Goal: Information Seeking & Learning: Learn about a topic

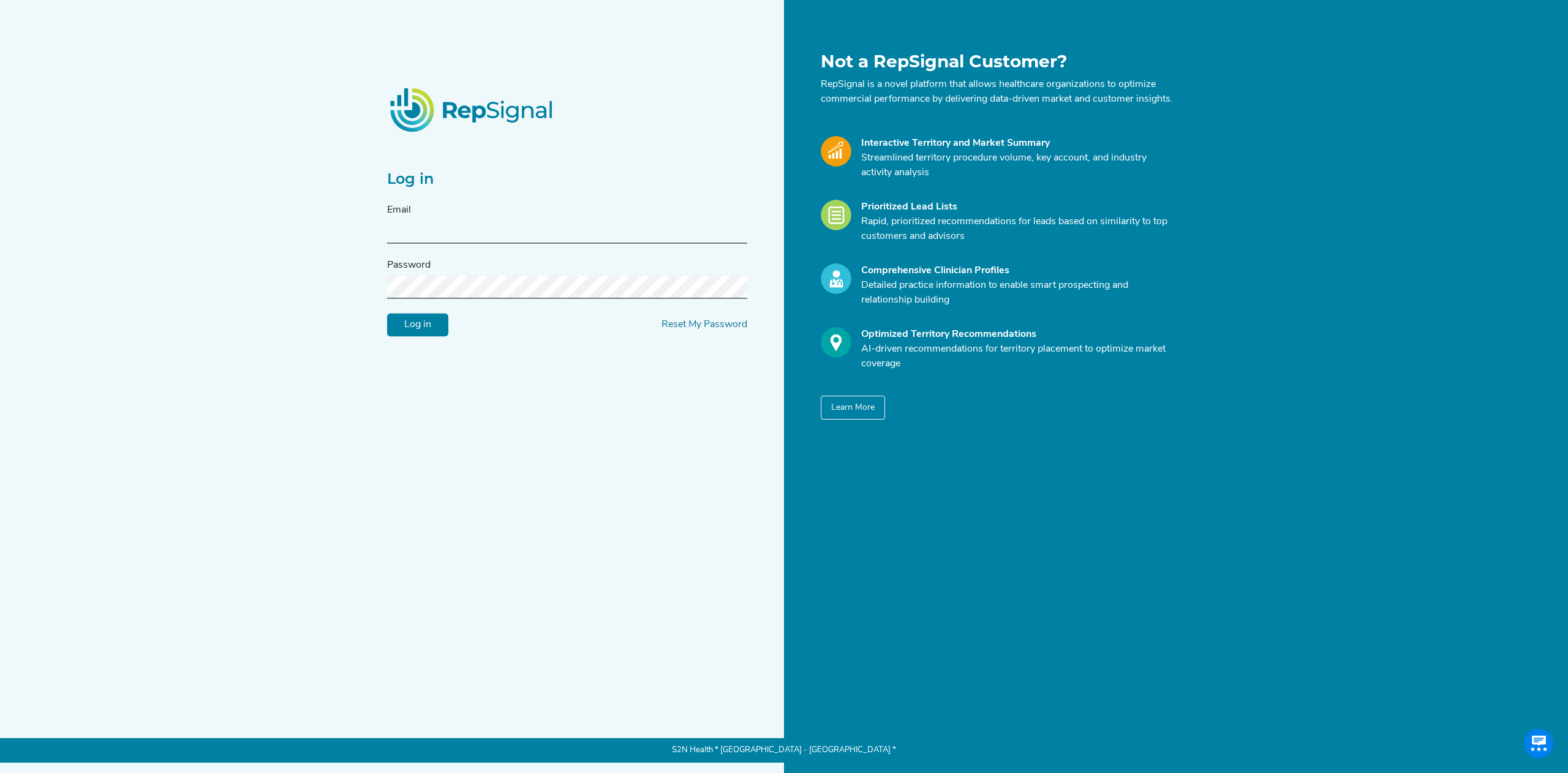
click at [430, 329] on input "Log in" at bounding box center [417, 325] width 61 height 23
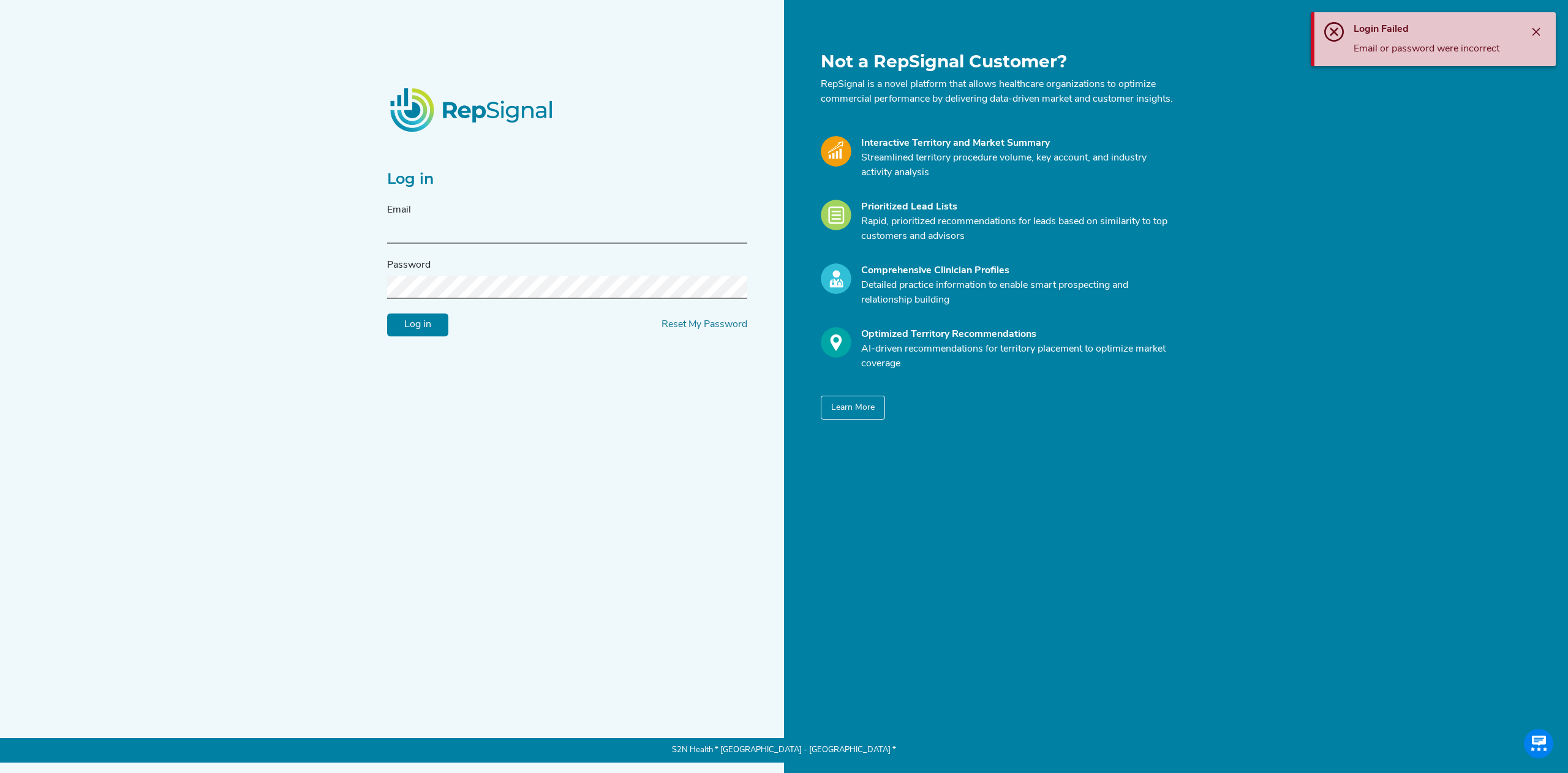
click at [415, 232] on input "text" at bounding box center [567, 232] width 360 height 23
type input "[EMAIL_ADDRESS][DOMAIN_NAME]"
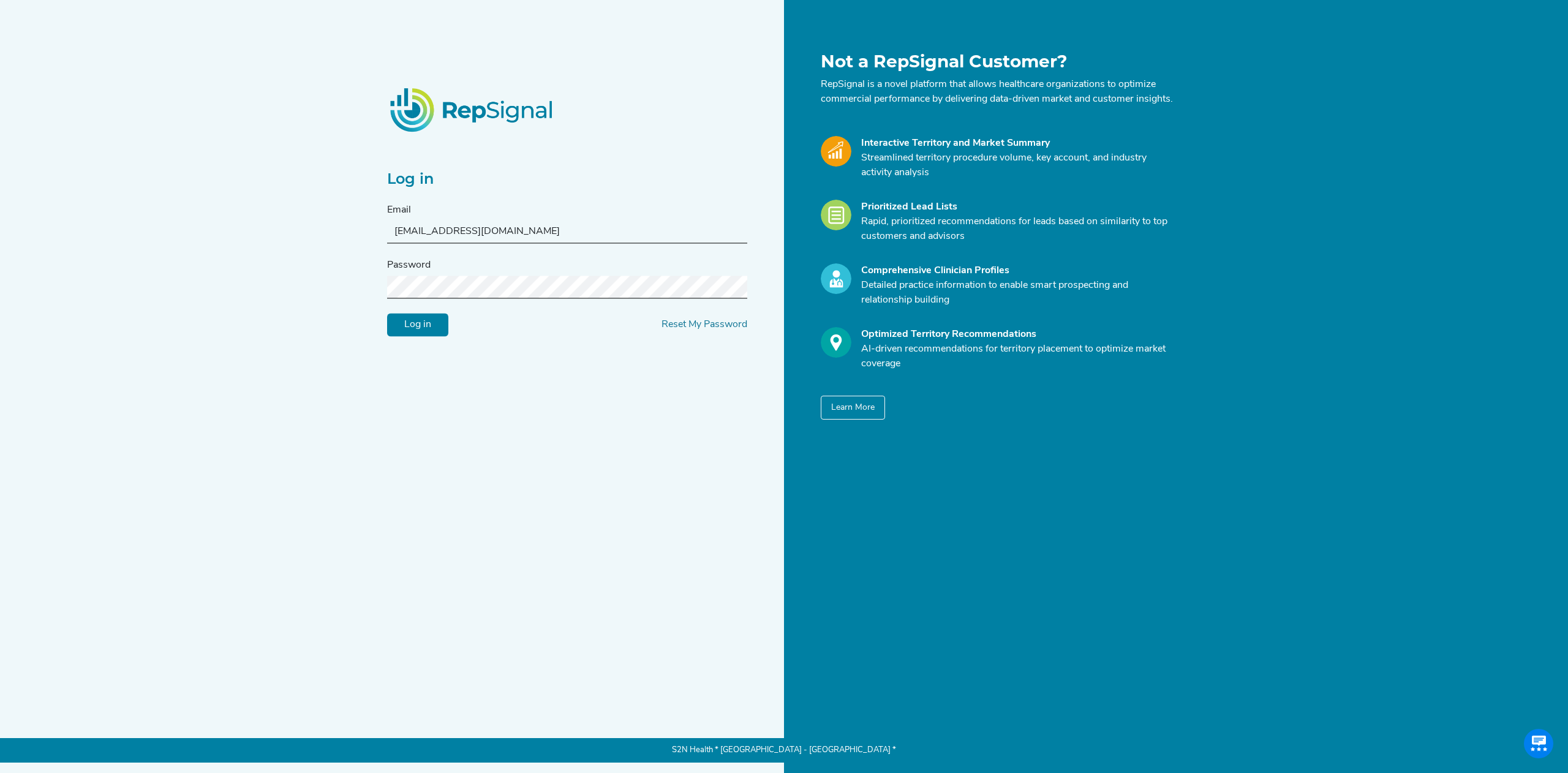
click at [387, 314] on input "Log in" at bounding box center [417, 325] width 61 height 23
click at [481, 281] on div "Password" at bounding box center [567, 278] width 360 height 41
click at [387, 314] on input "Log in" at bounding box center [417, 325] width 61 height 23
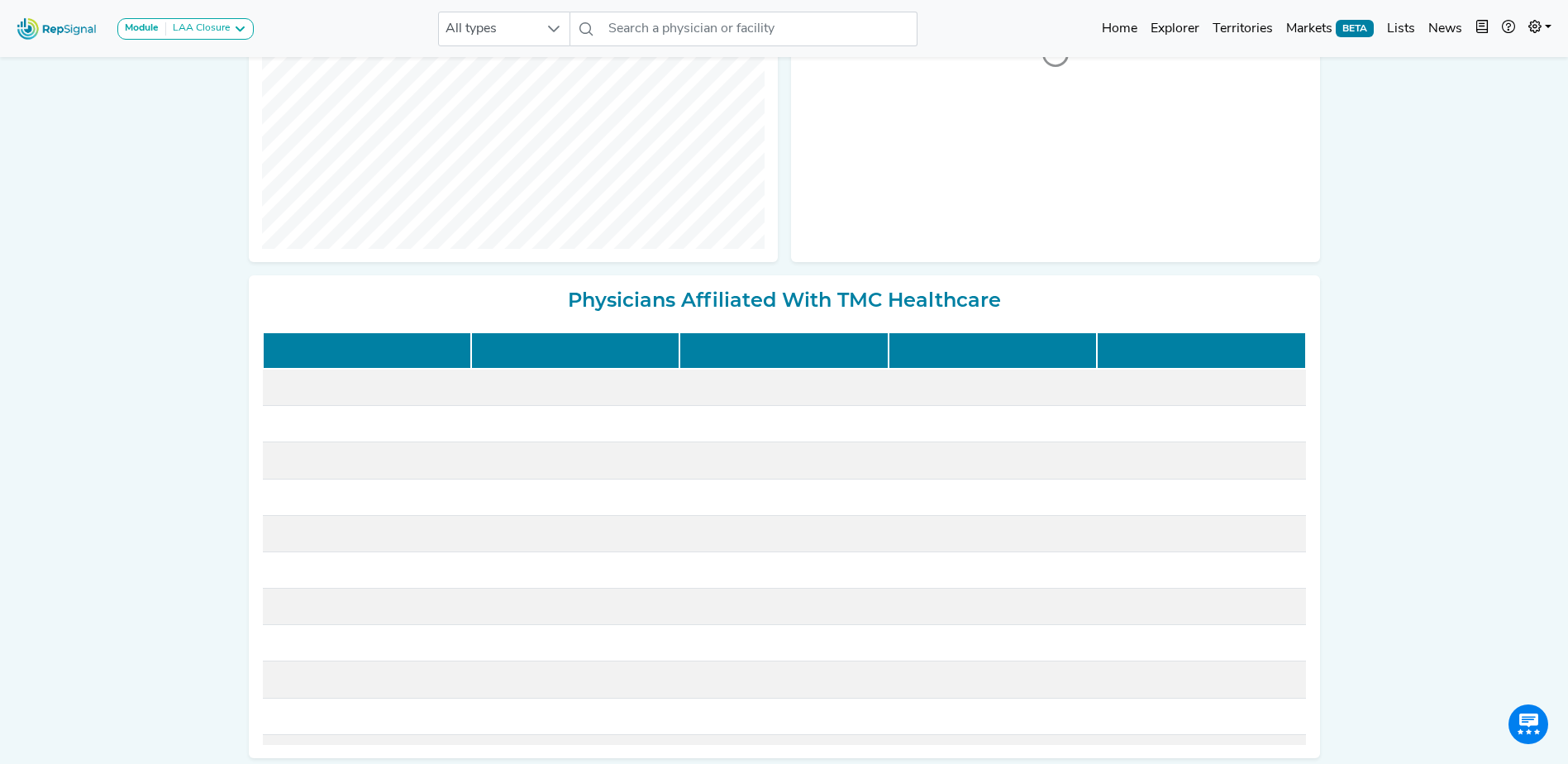
scroll to position [490, 0]
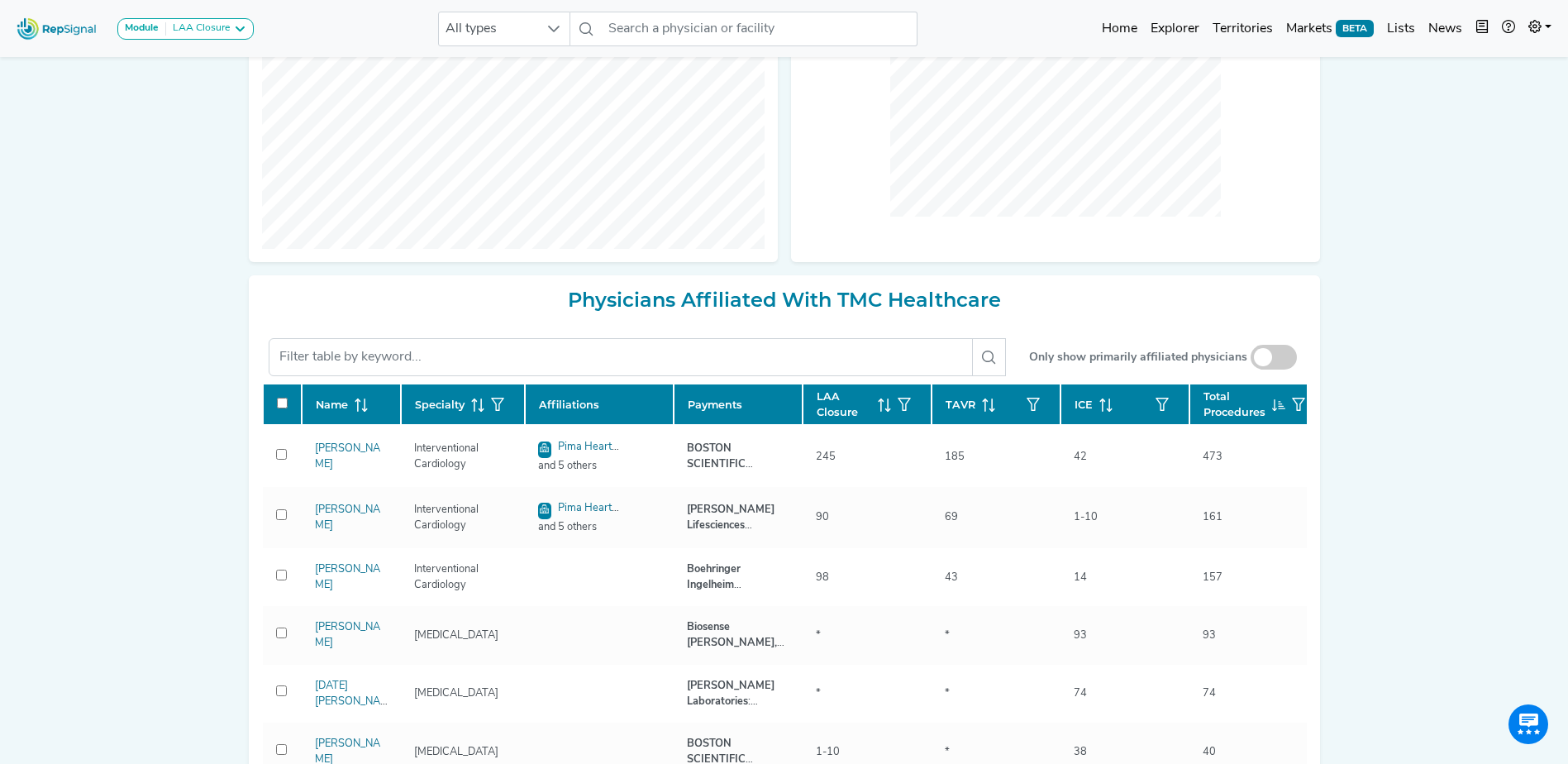
drag, startPoint x: 64, startPoint y: 28, endPoint x: 79, endPoint y: 38, distance: 18.0
click at [64, 28] on img at bounding box center [56, 28] width 95 height 36
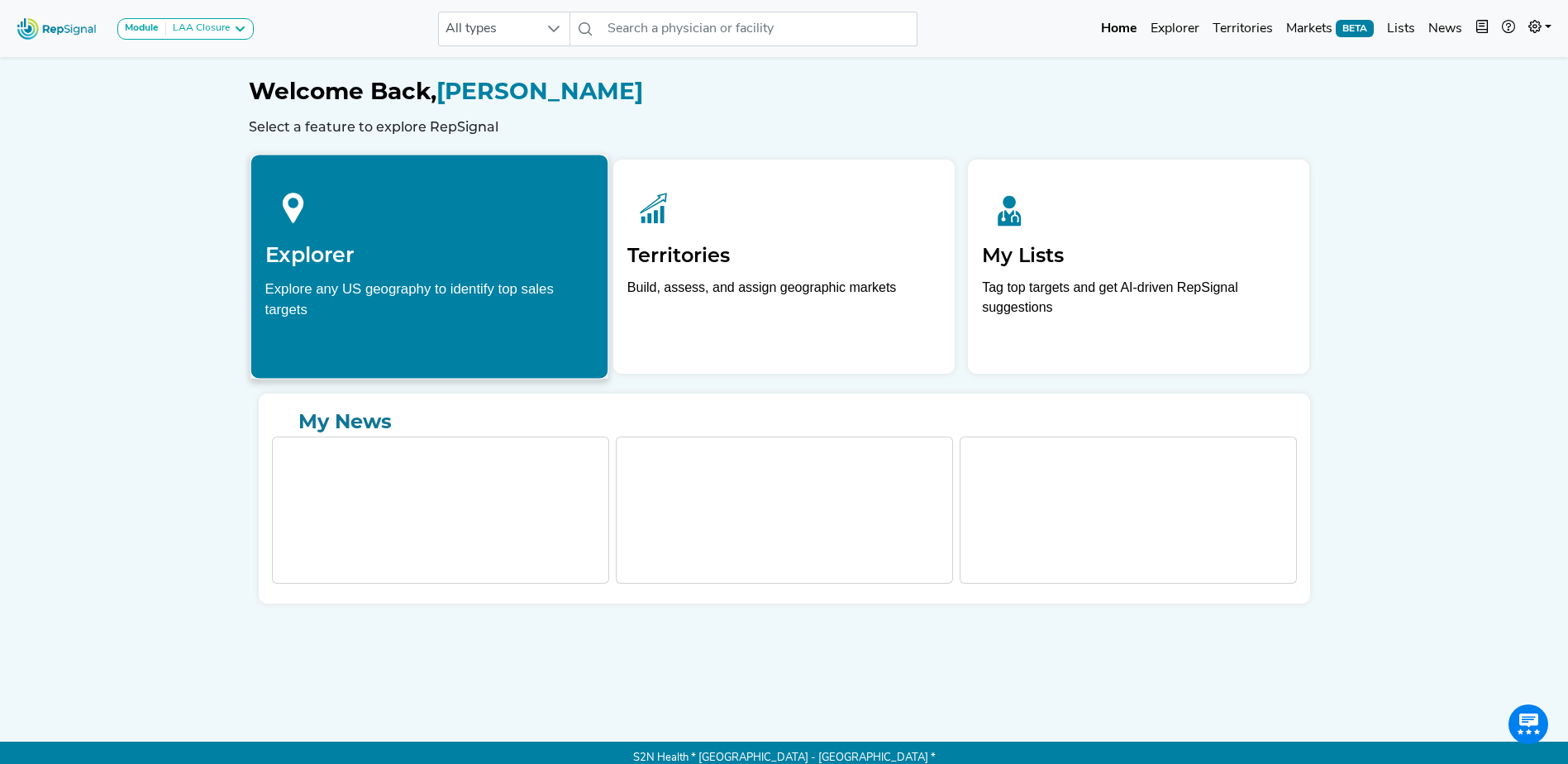
click at [359, 260] on h2 "Explorer" at bounding box center [429, 254] width 329 height 25
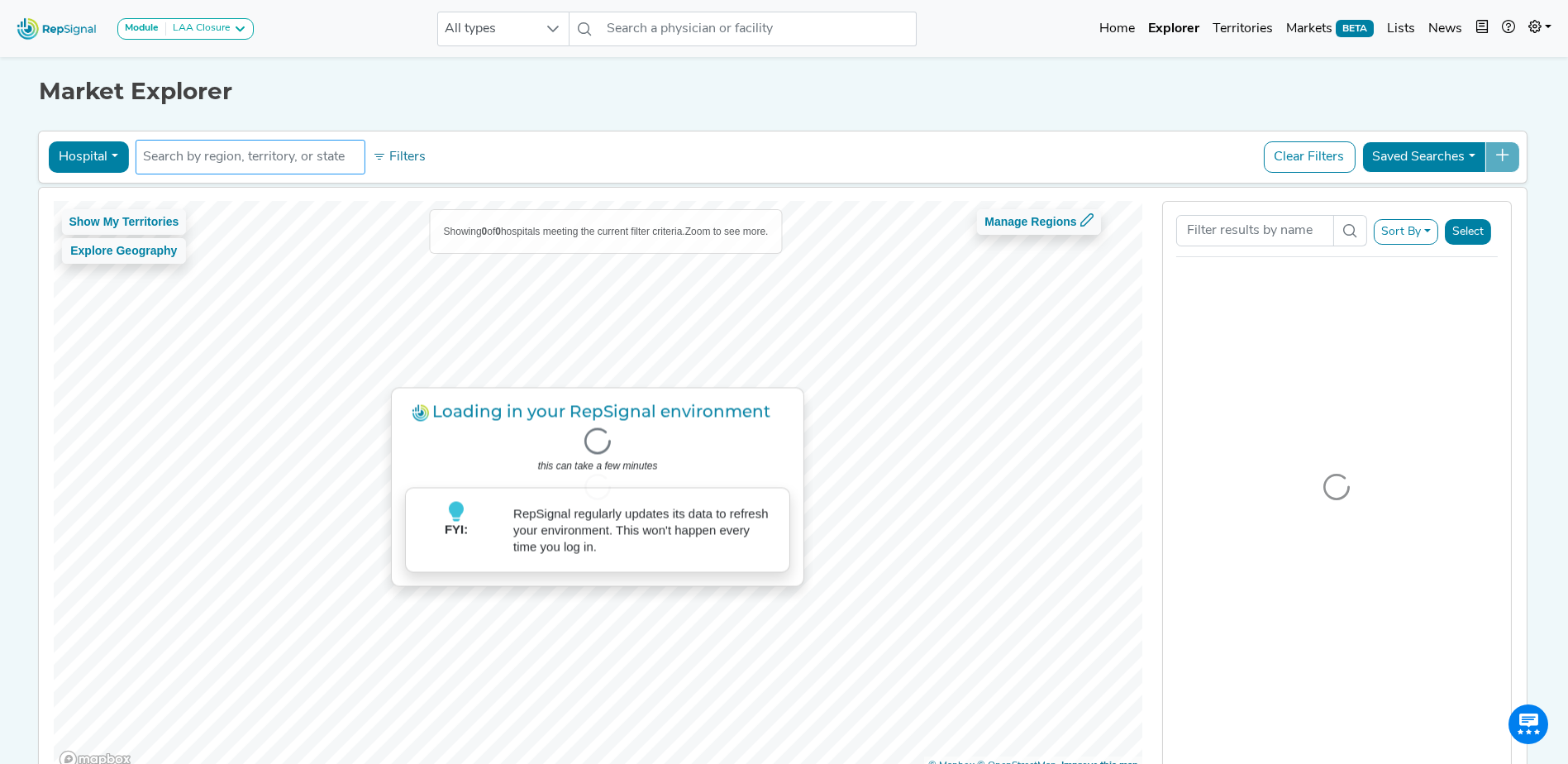
click at [219, 166] on input "text" at bounding box center [251, 157] width 215 height 20
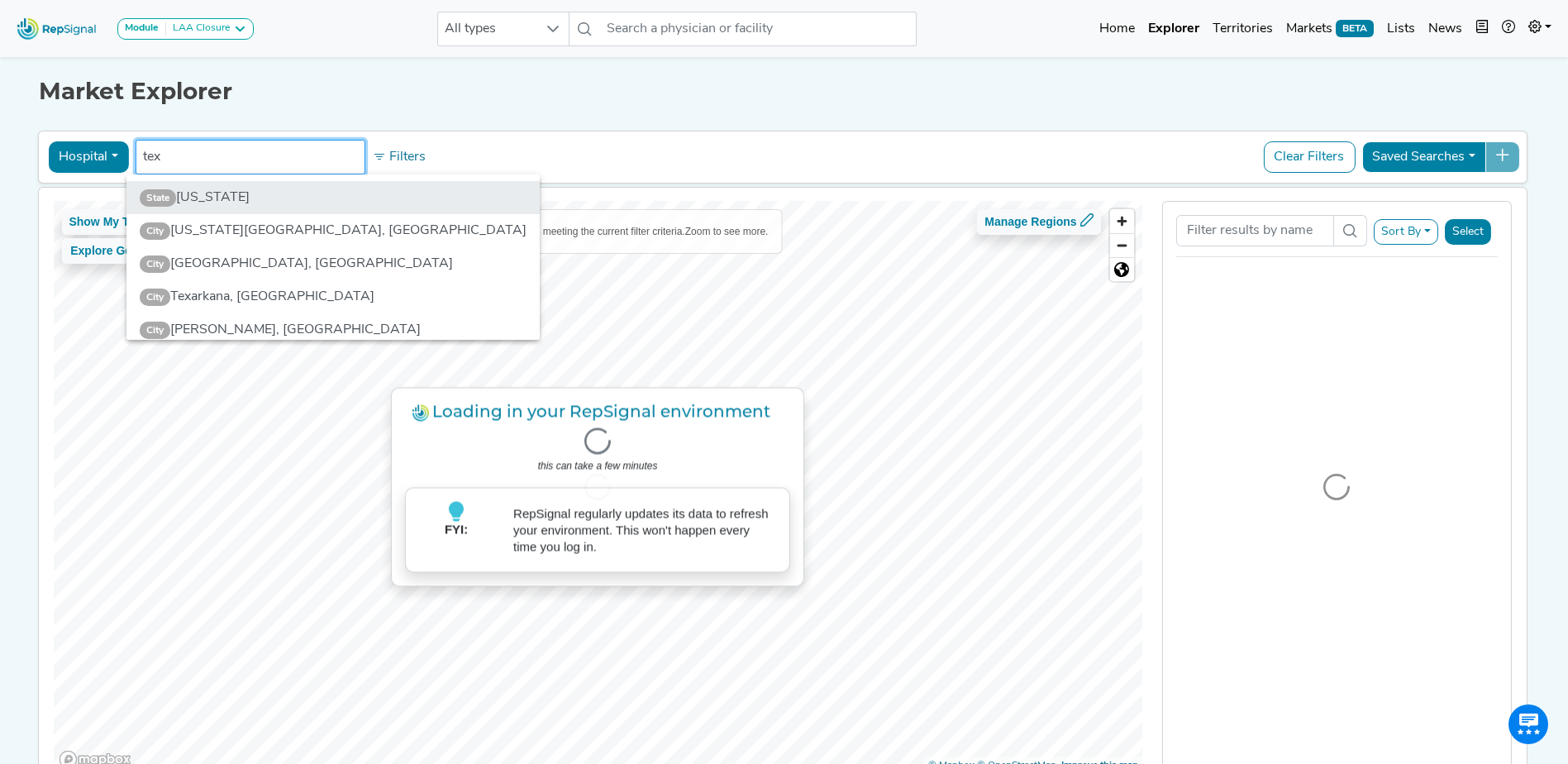
type input "tex"
click at [250, 205] on li "State [US_STATE]" at bounding box center [333, 198] width 413 height 33
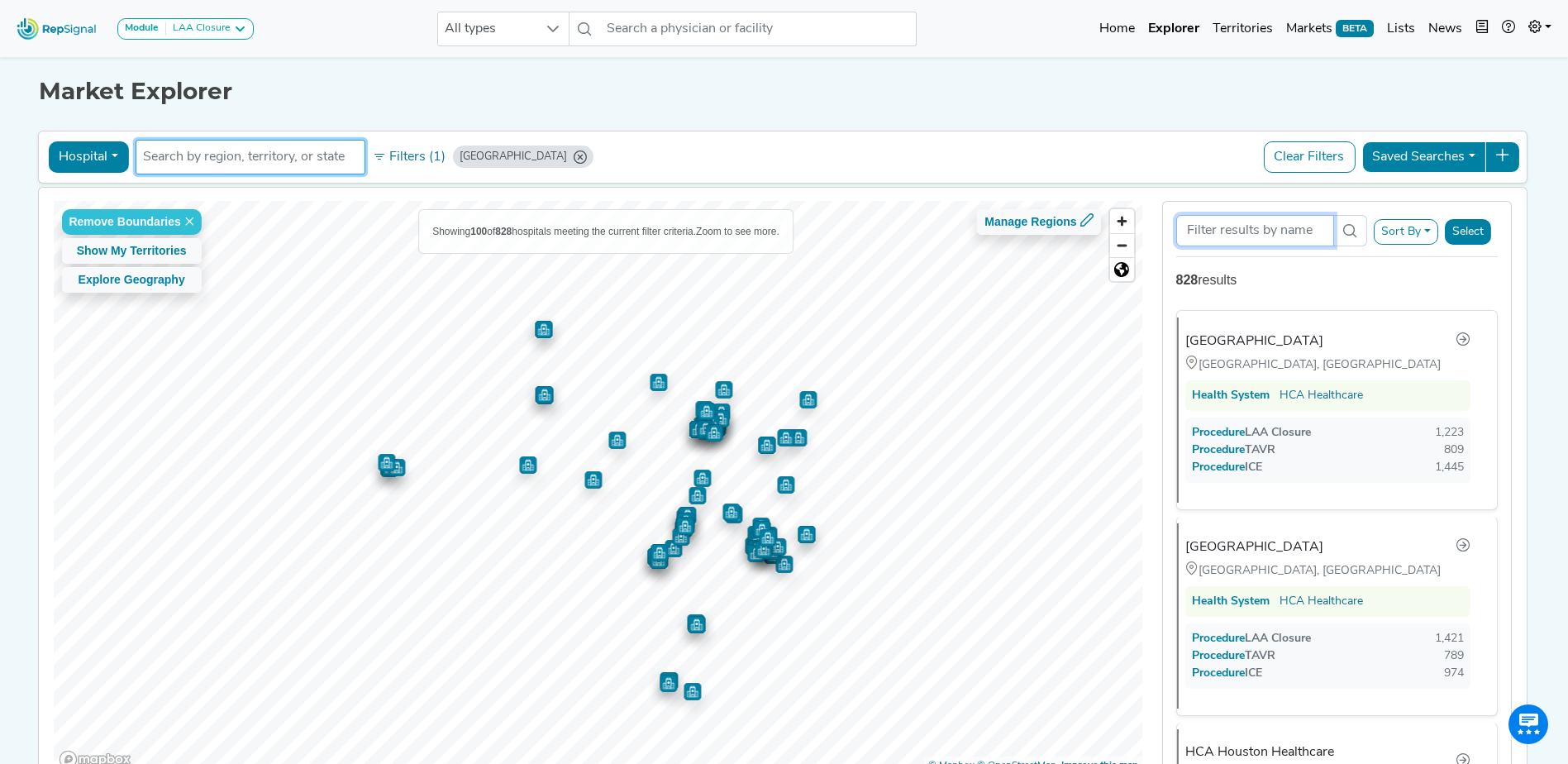
click at [1278, 228] on input "Search Term" at bounding box center [1255, 231] width 158 height 31
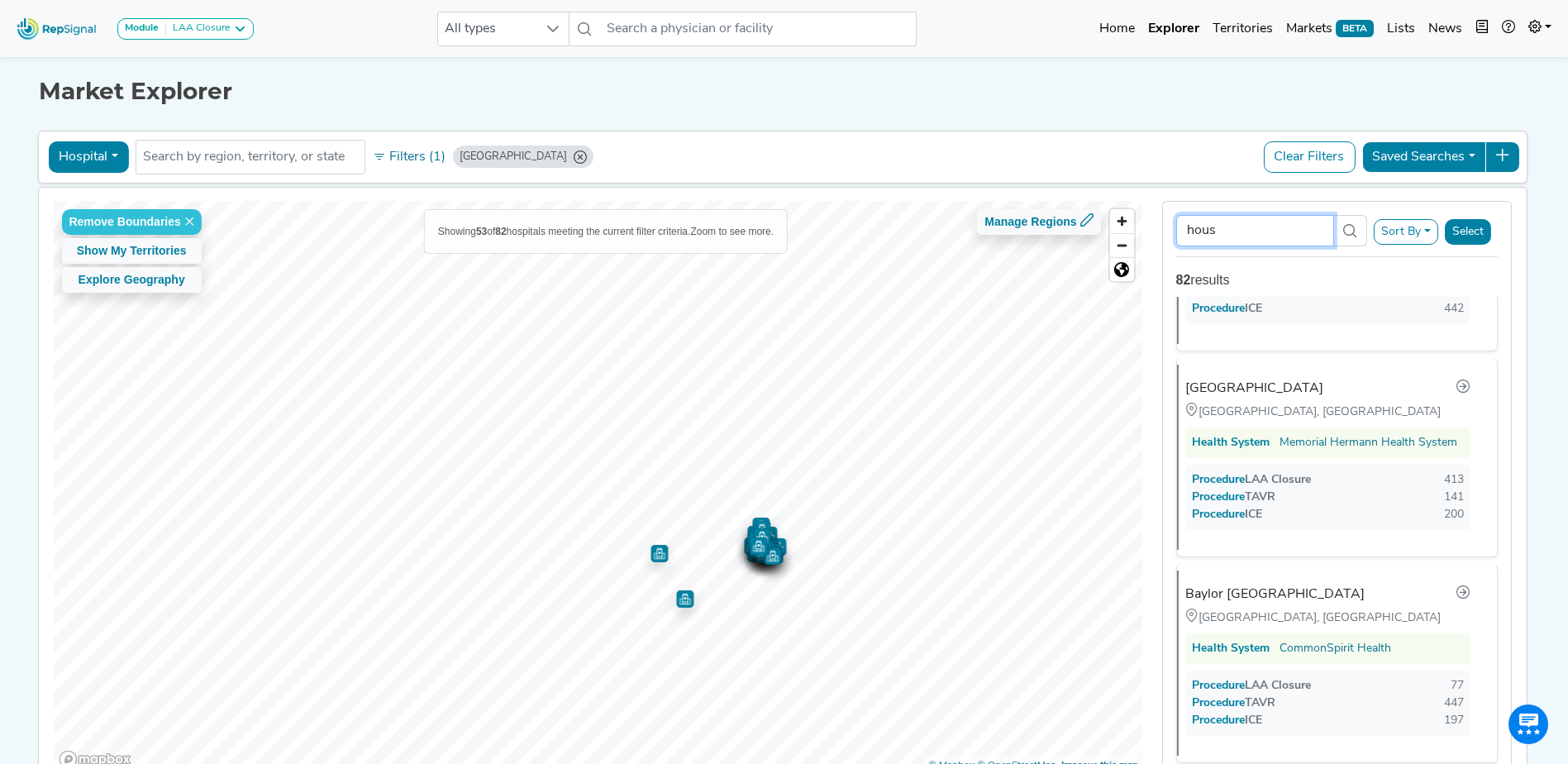
scroll to position [992, 0]
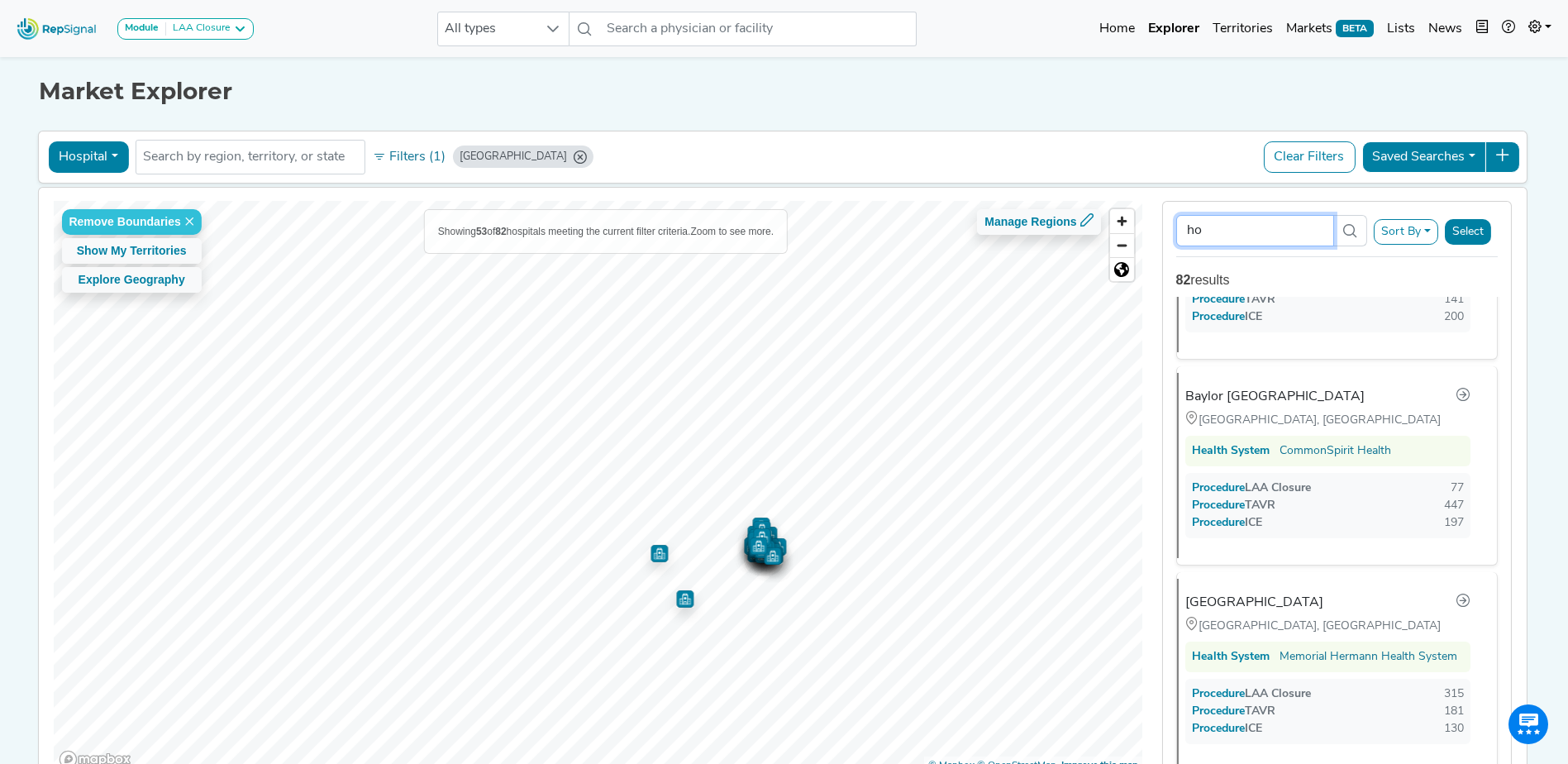
type input "h"
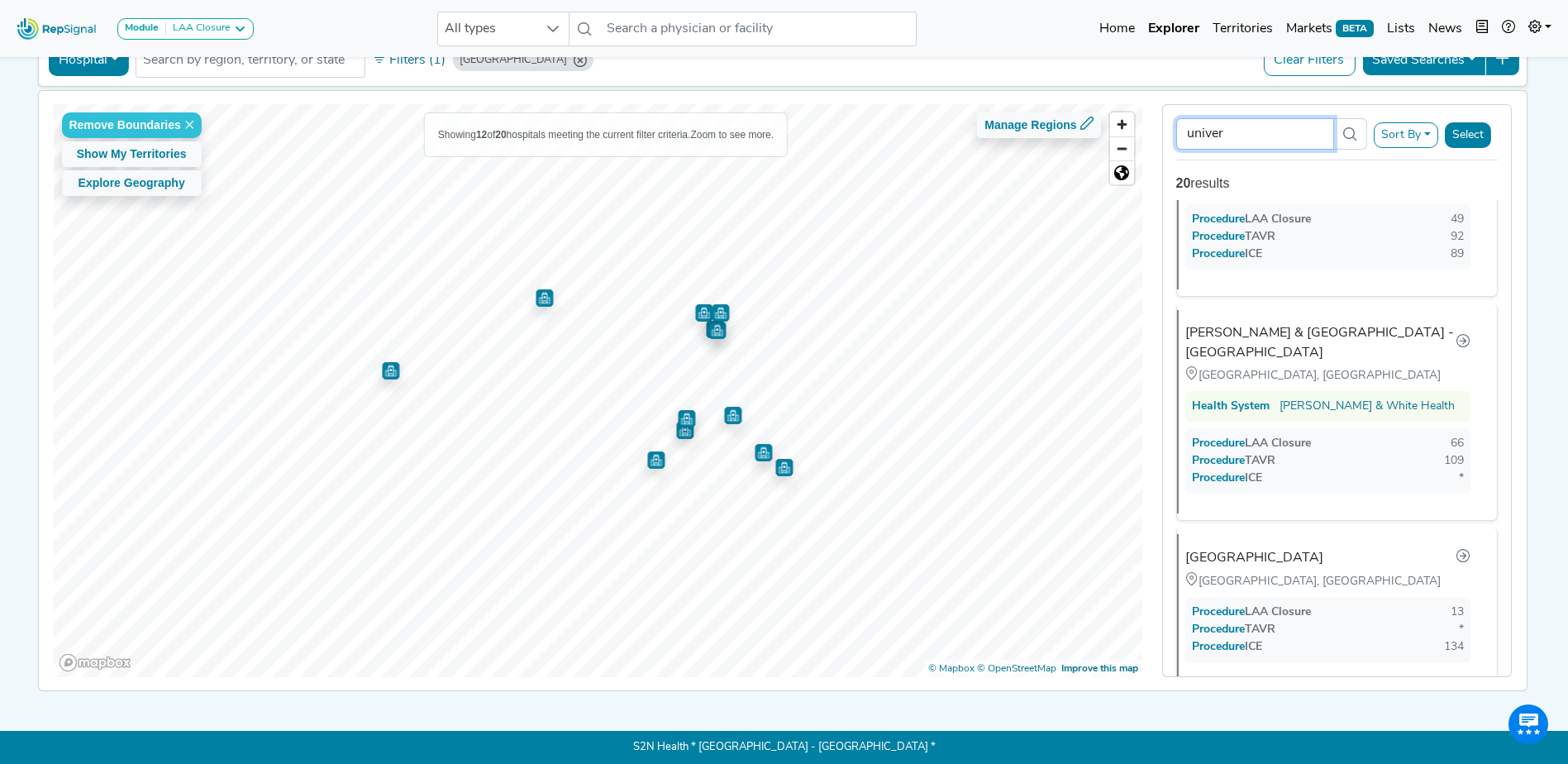
scroll to position [0, 0]
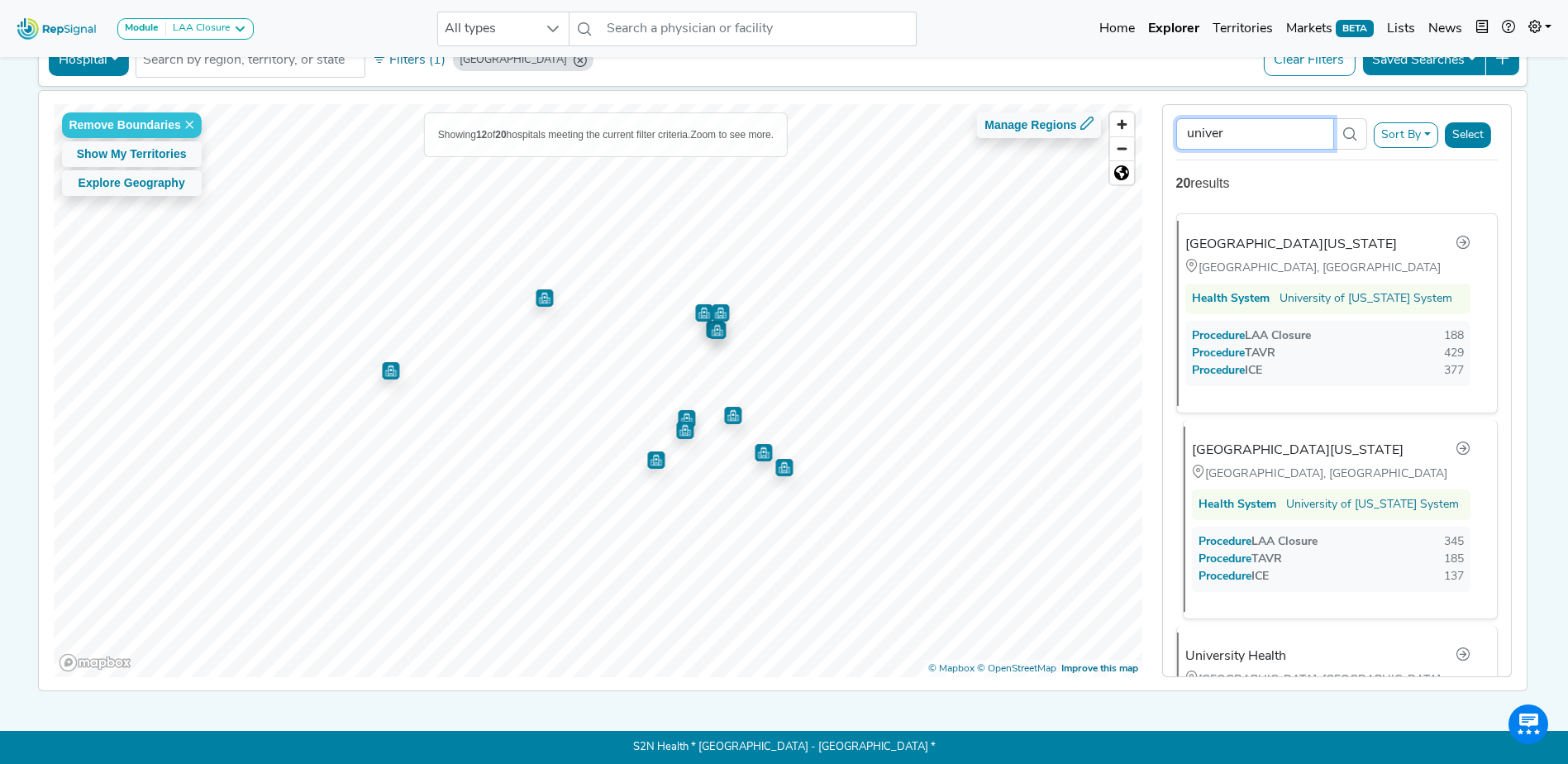
type input "univer"
click at [1312, 469] on div "[GEOGRAPHIC_DATA], [GEOGRAPHIC_DATA]" at bounding box center [1331, 473] width 279 height 18
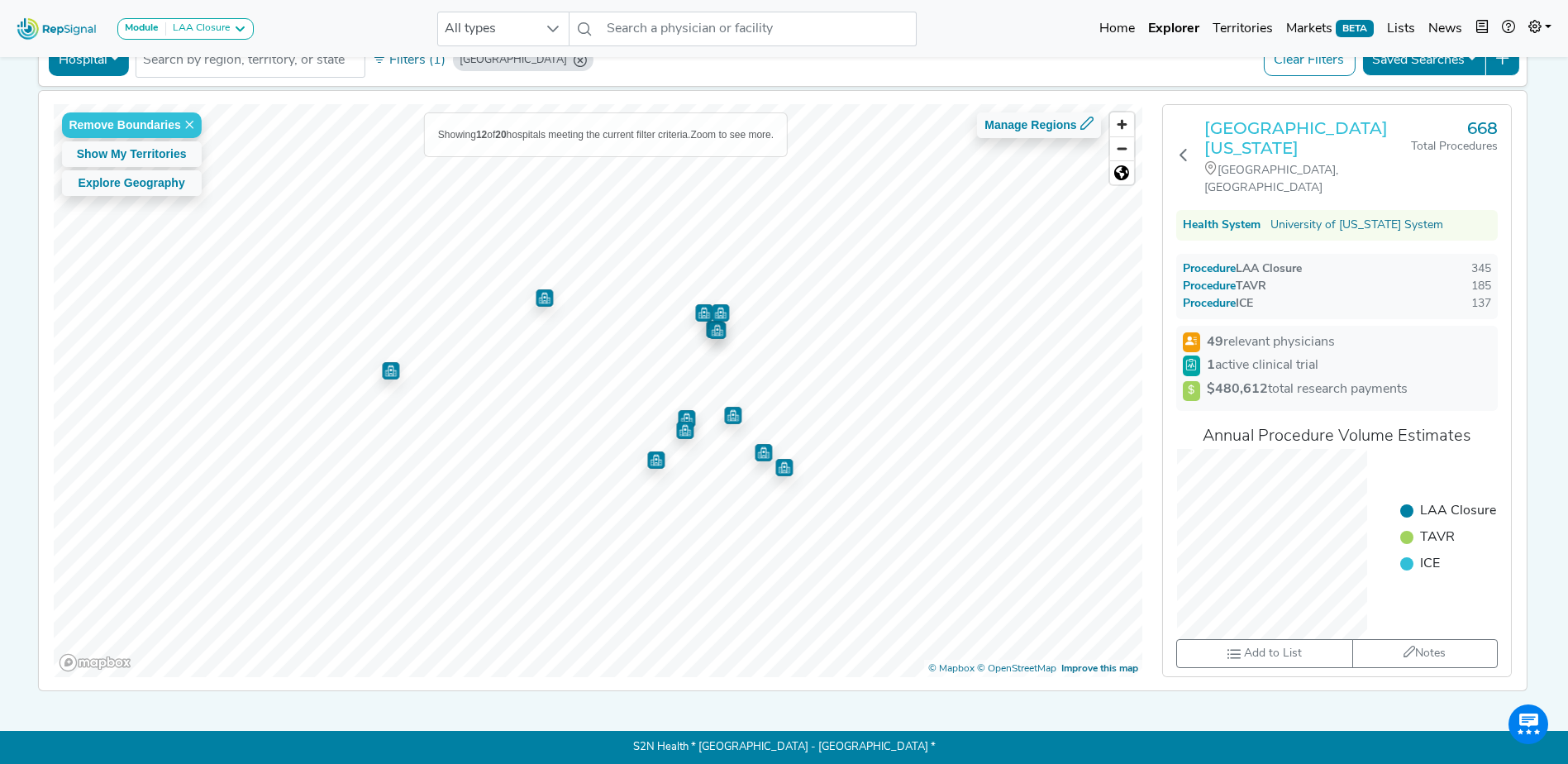
click at [1301, 118] on h3 "[GEOGRAPHIC_DATA][US_STATE]" at bounding box center [1308, 138] width 207 height 40
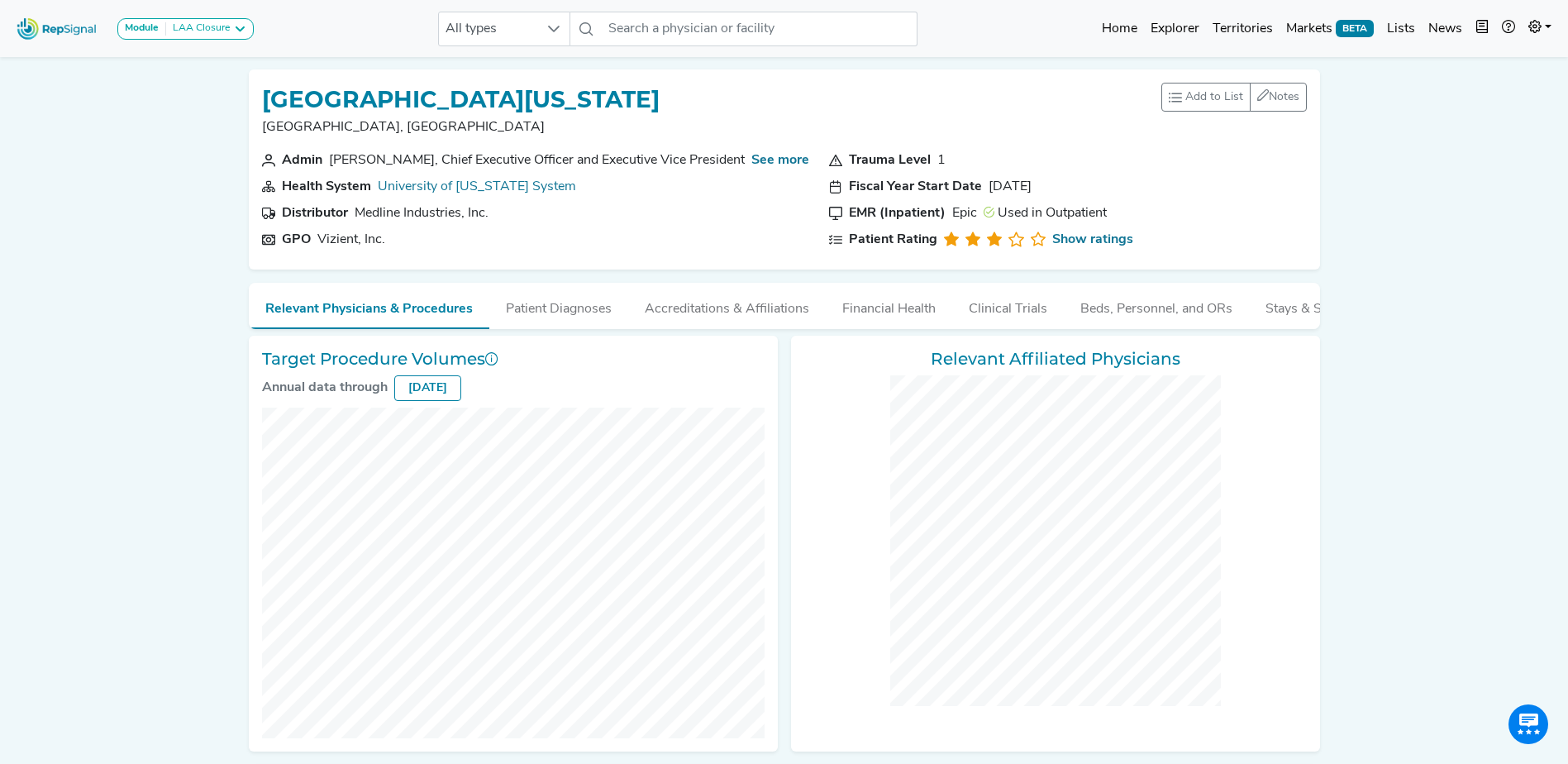
checkbox input "false"
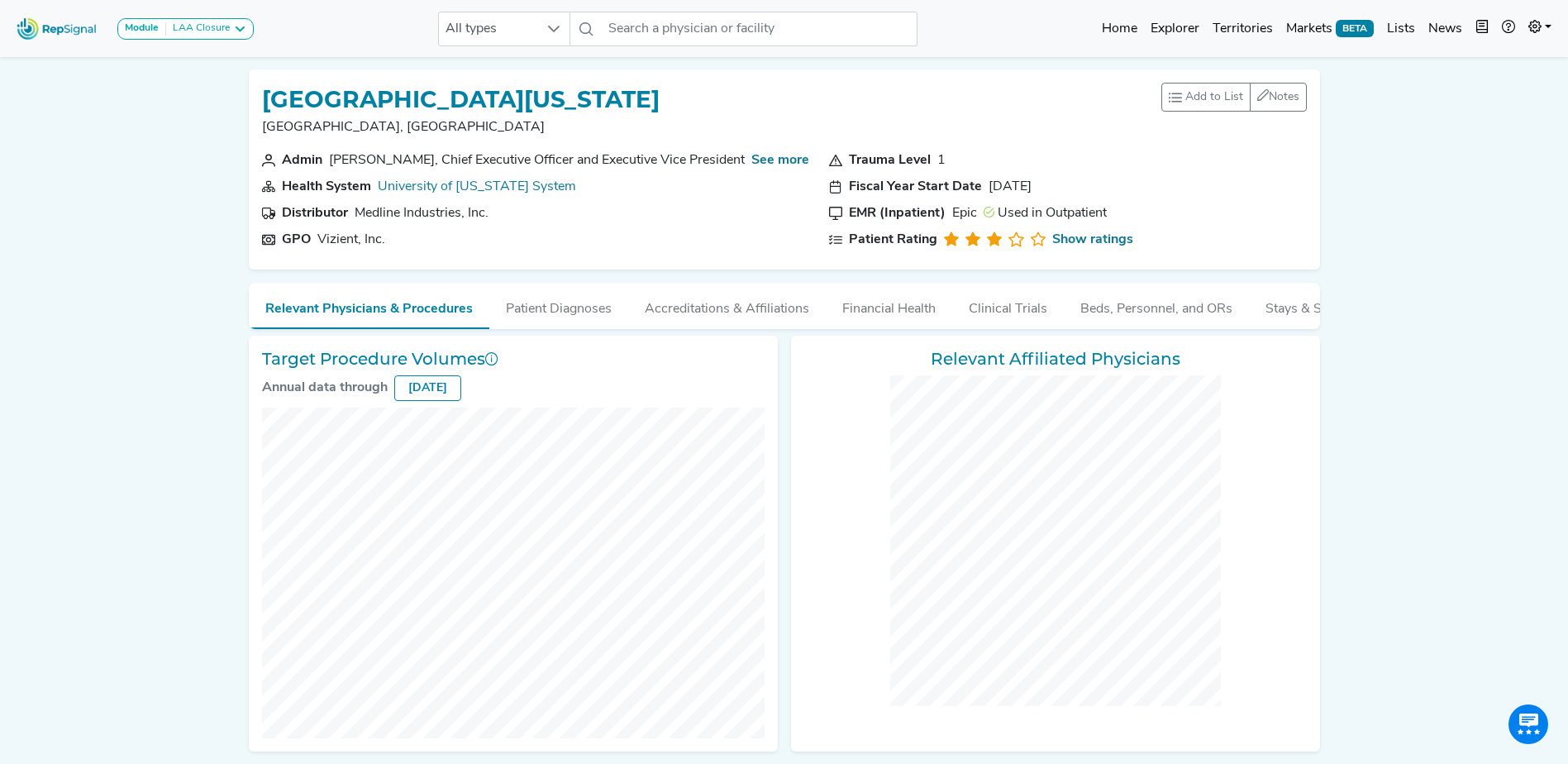
checkbox input "false"
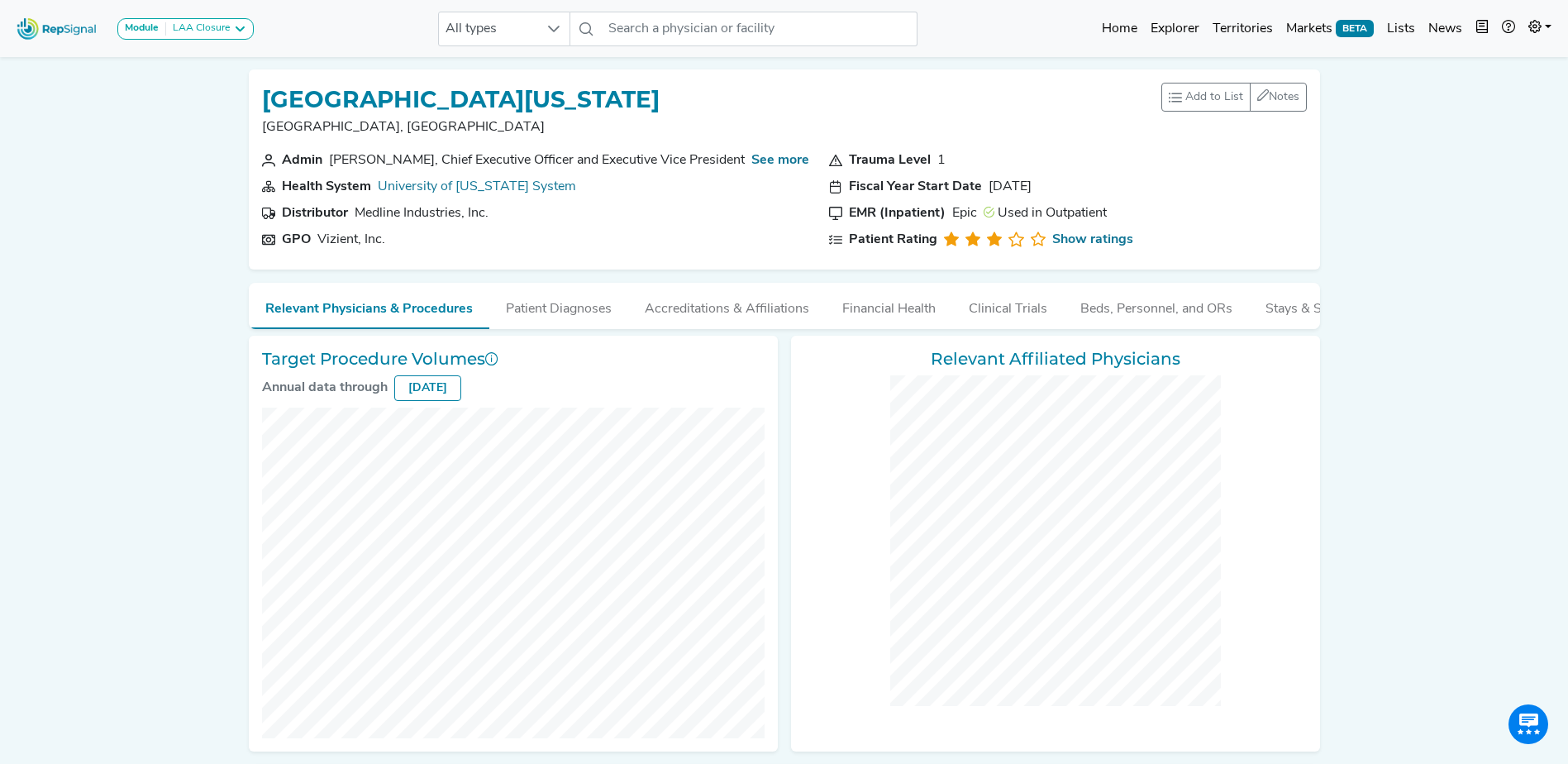
checkbox input "false"
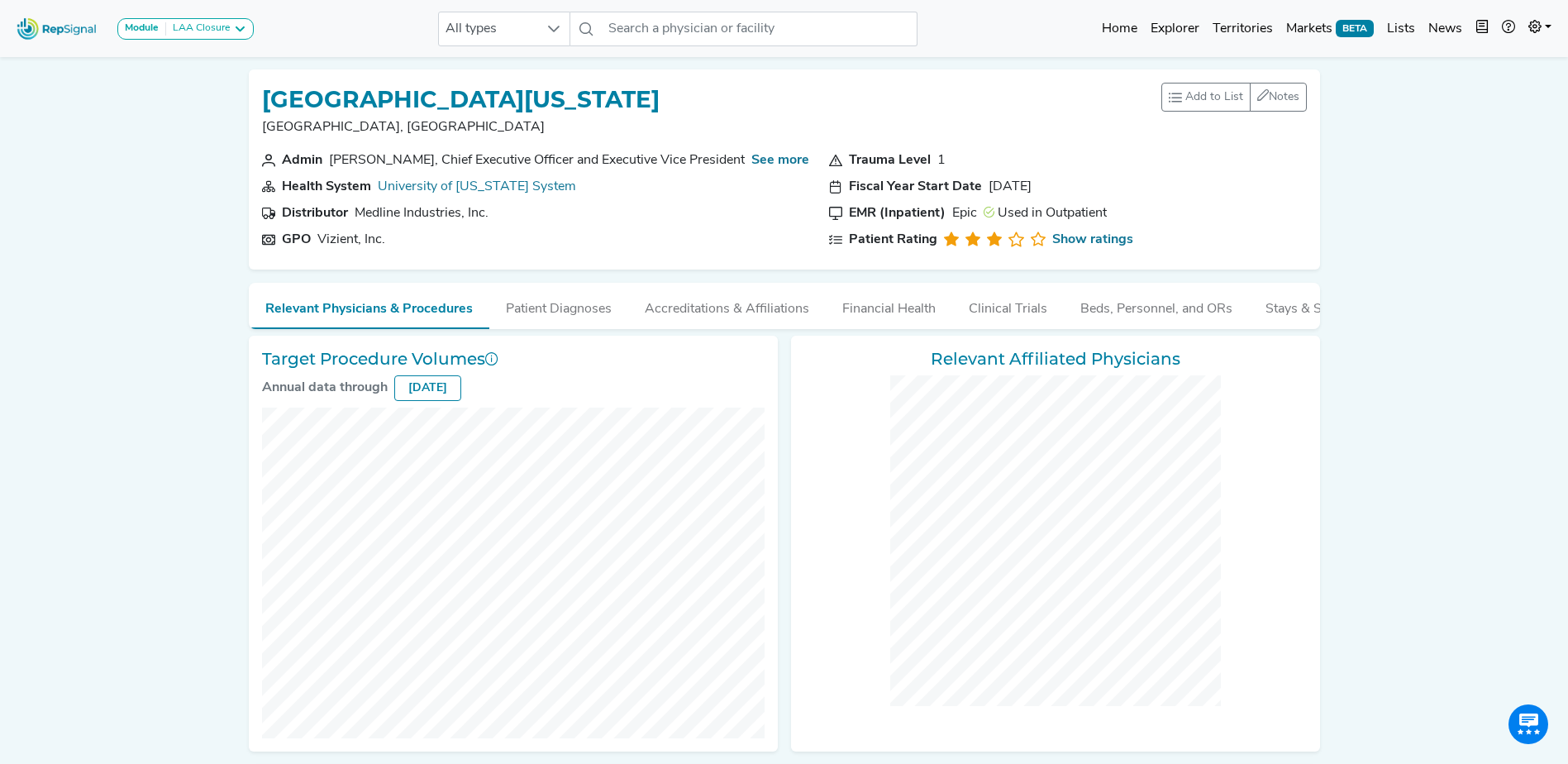
checkbox input "false"
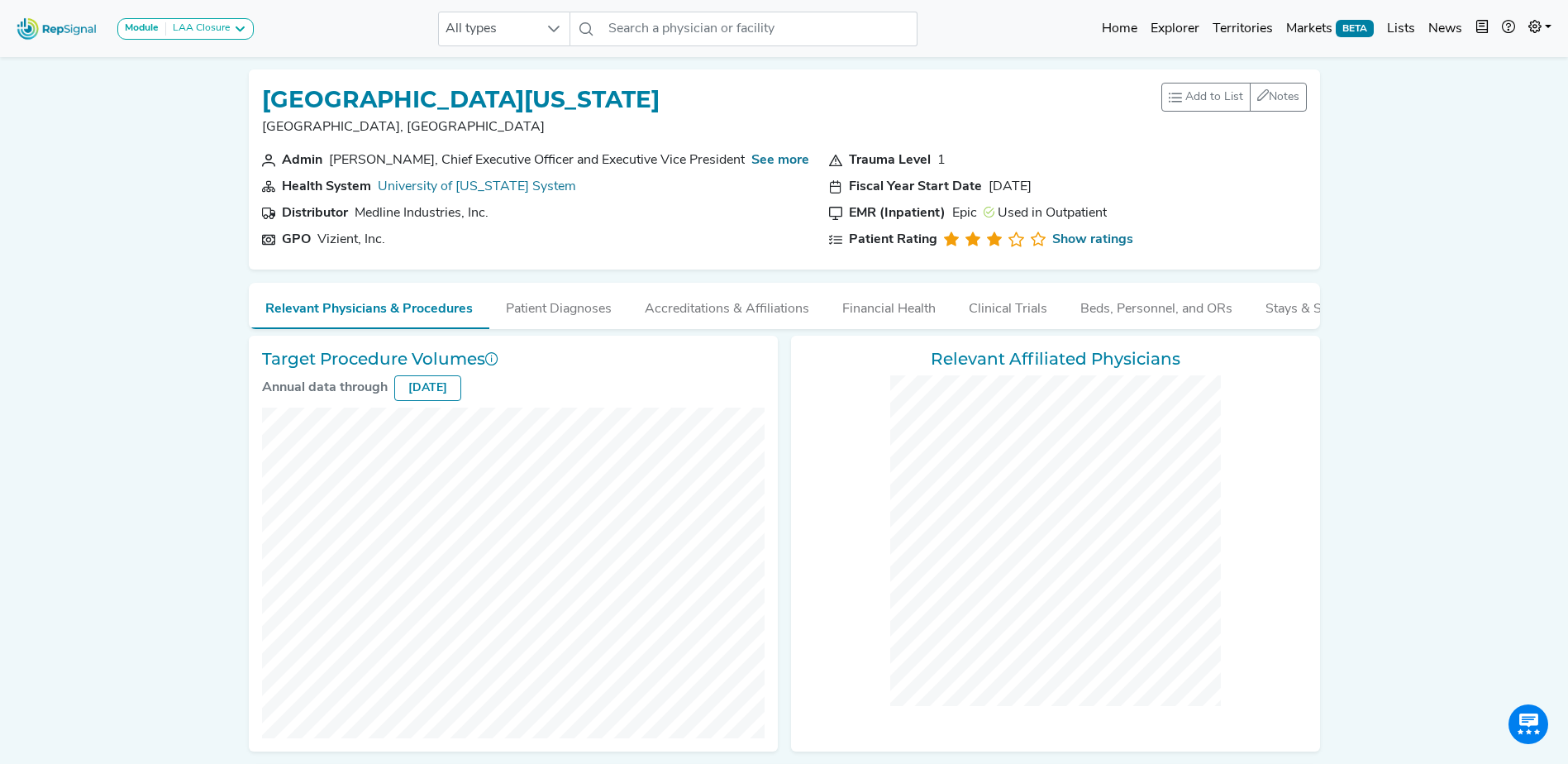
checkbox input "false"
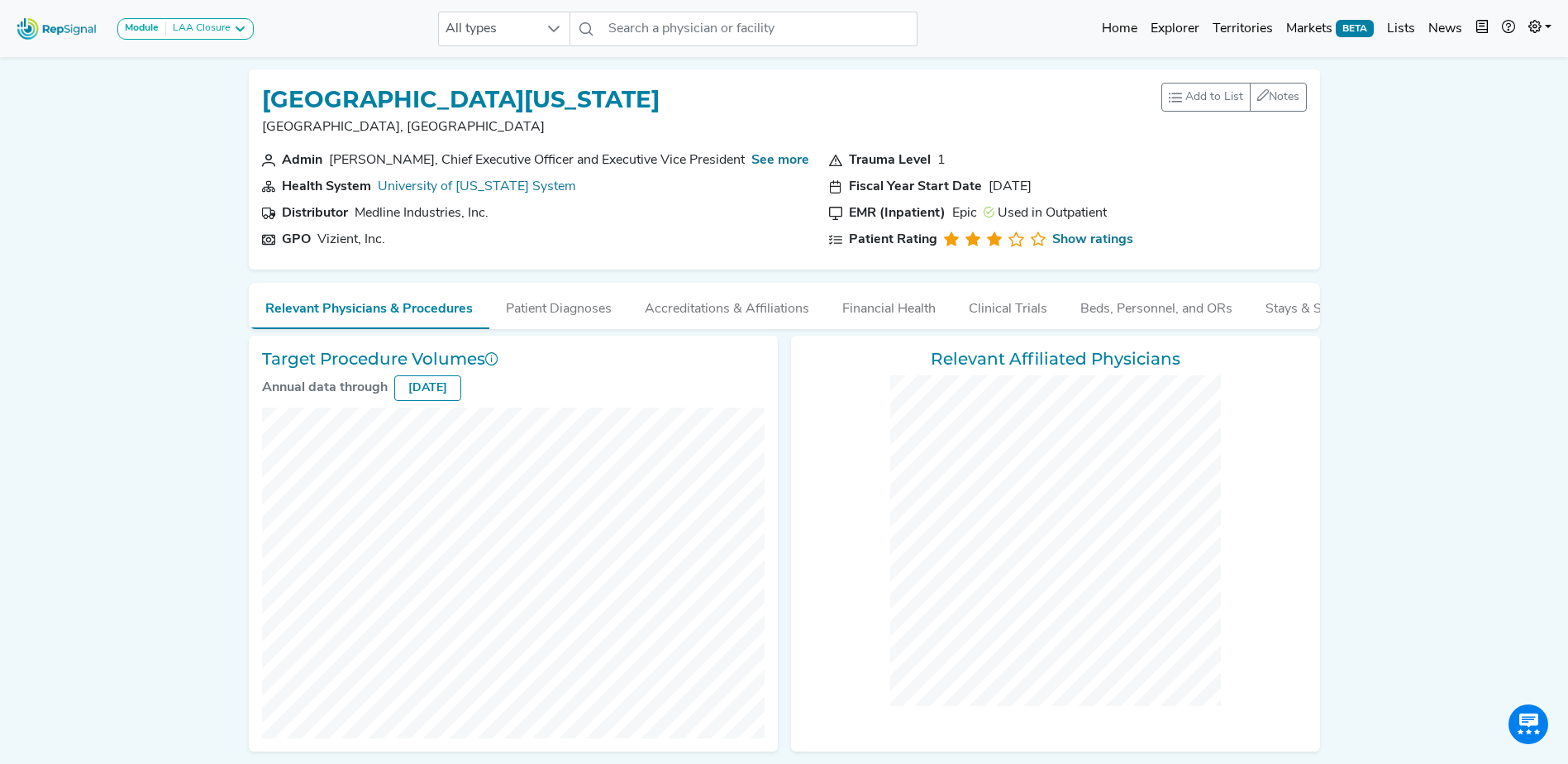
checkbox input "false"
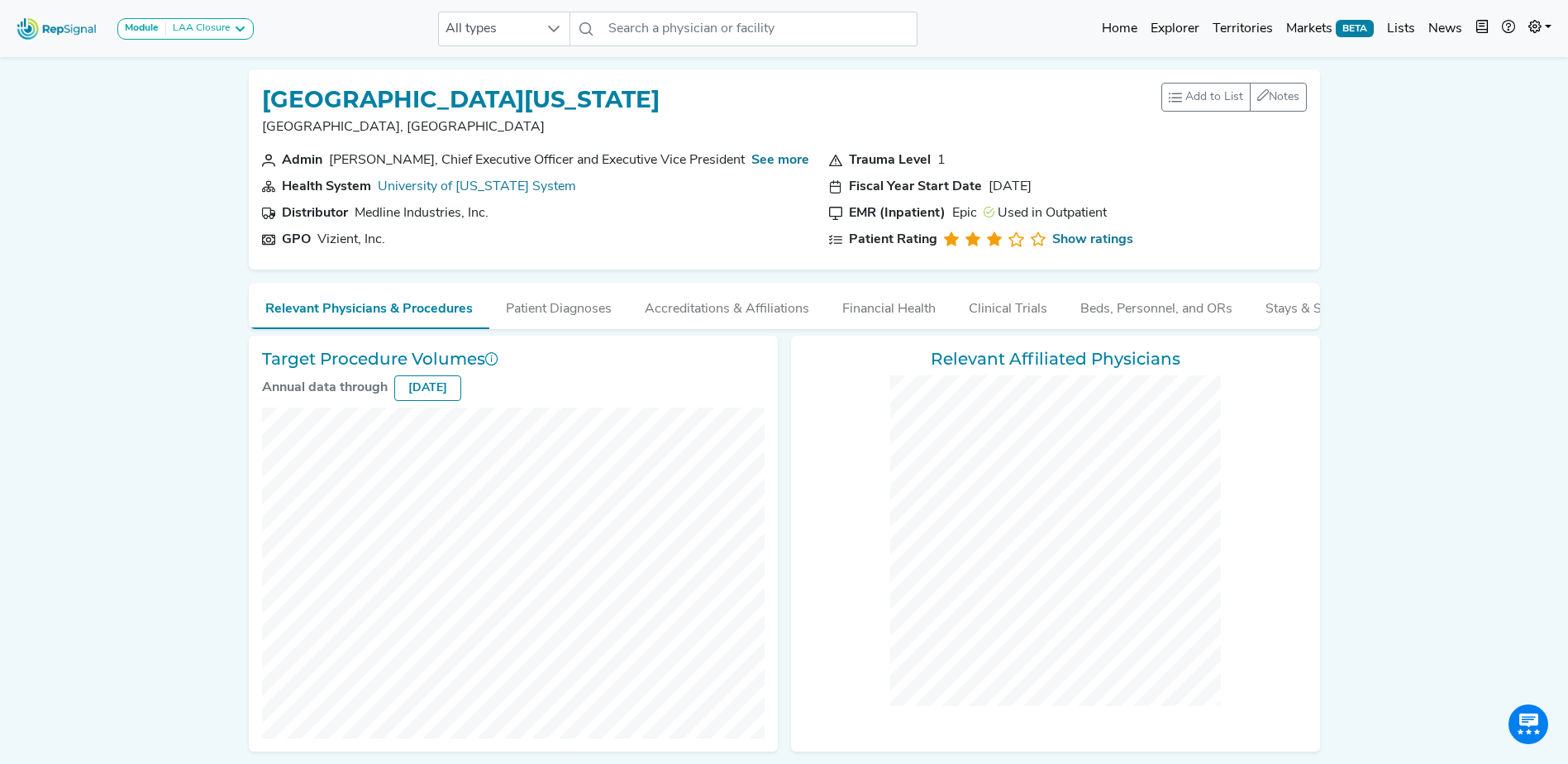
checkbox input "false"
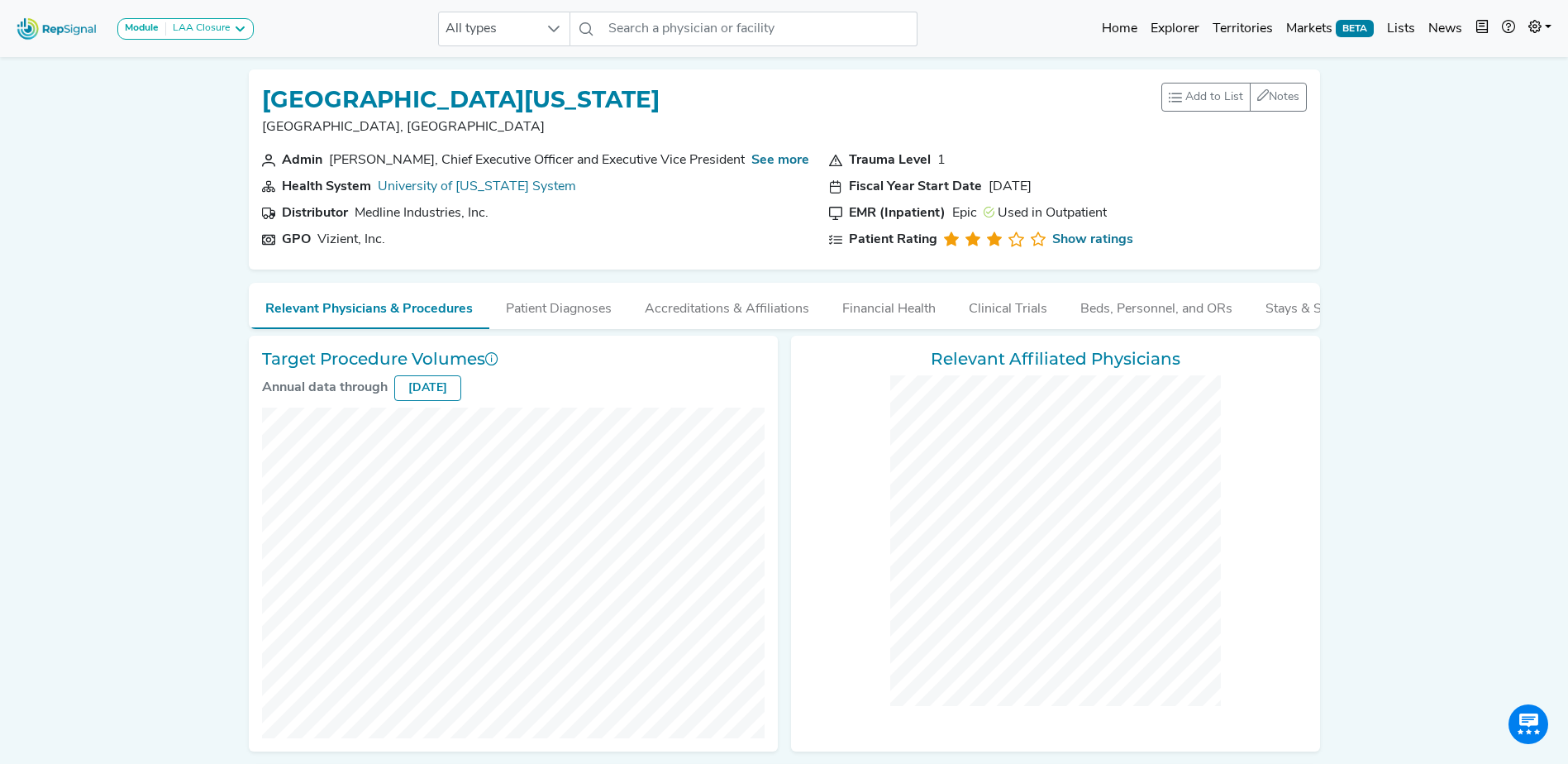
checkbox input "false"
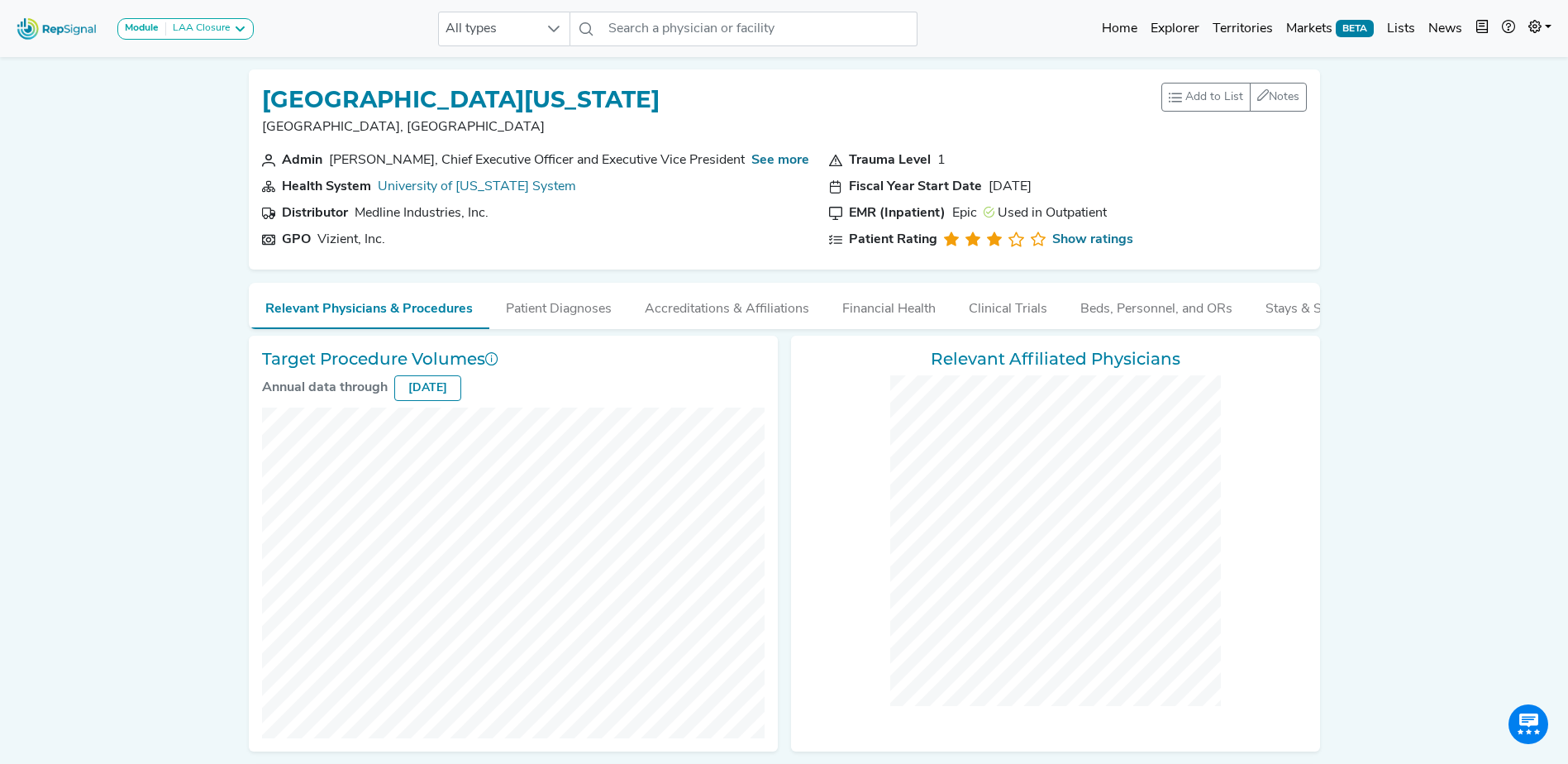
checkbox input "false"
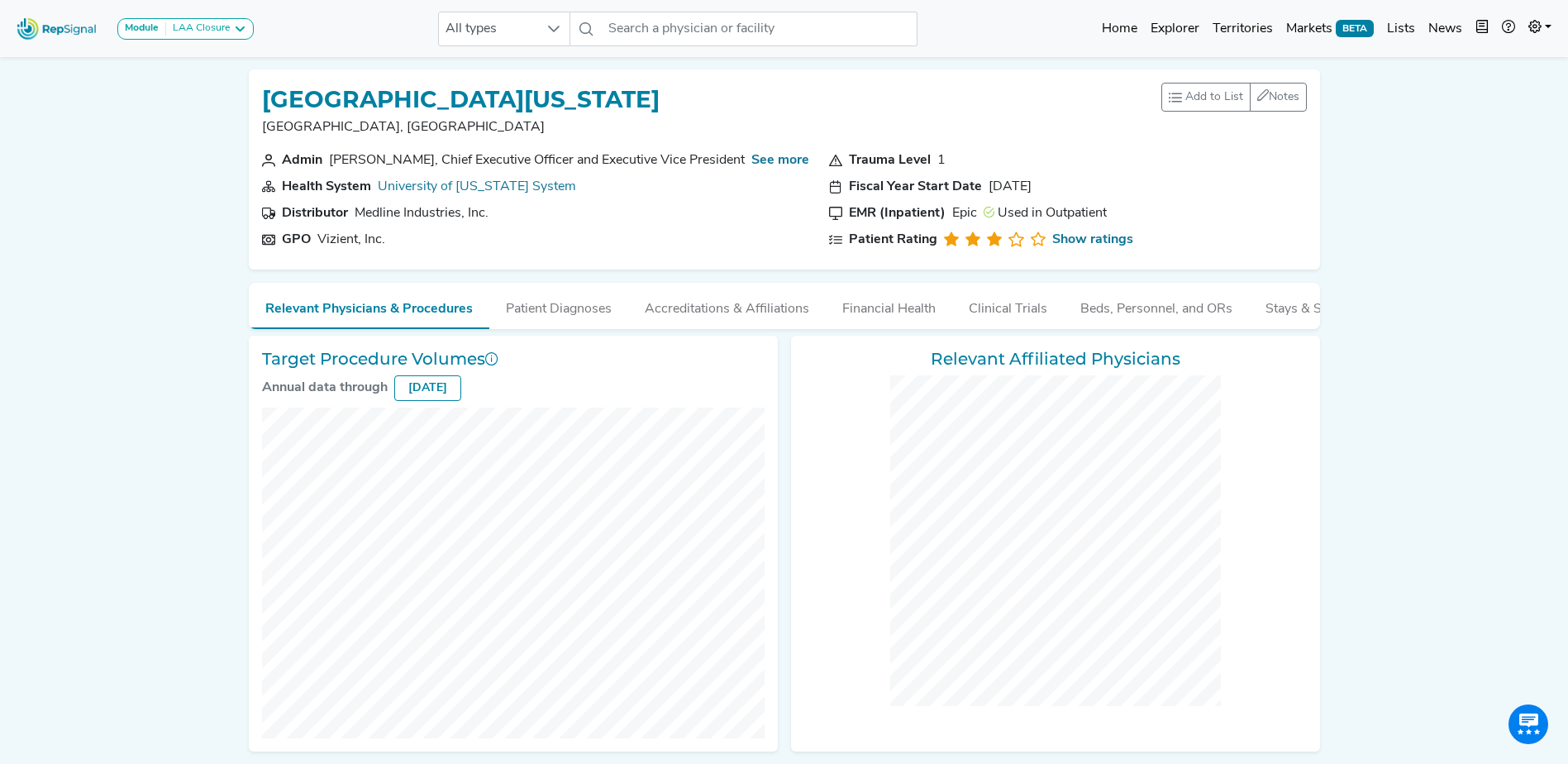
checkbox input "false"
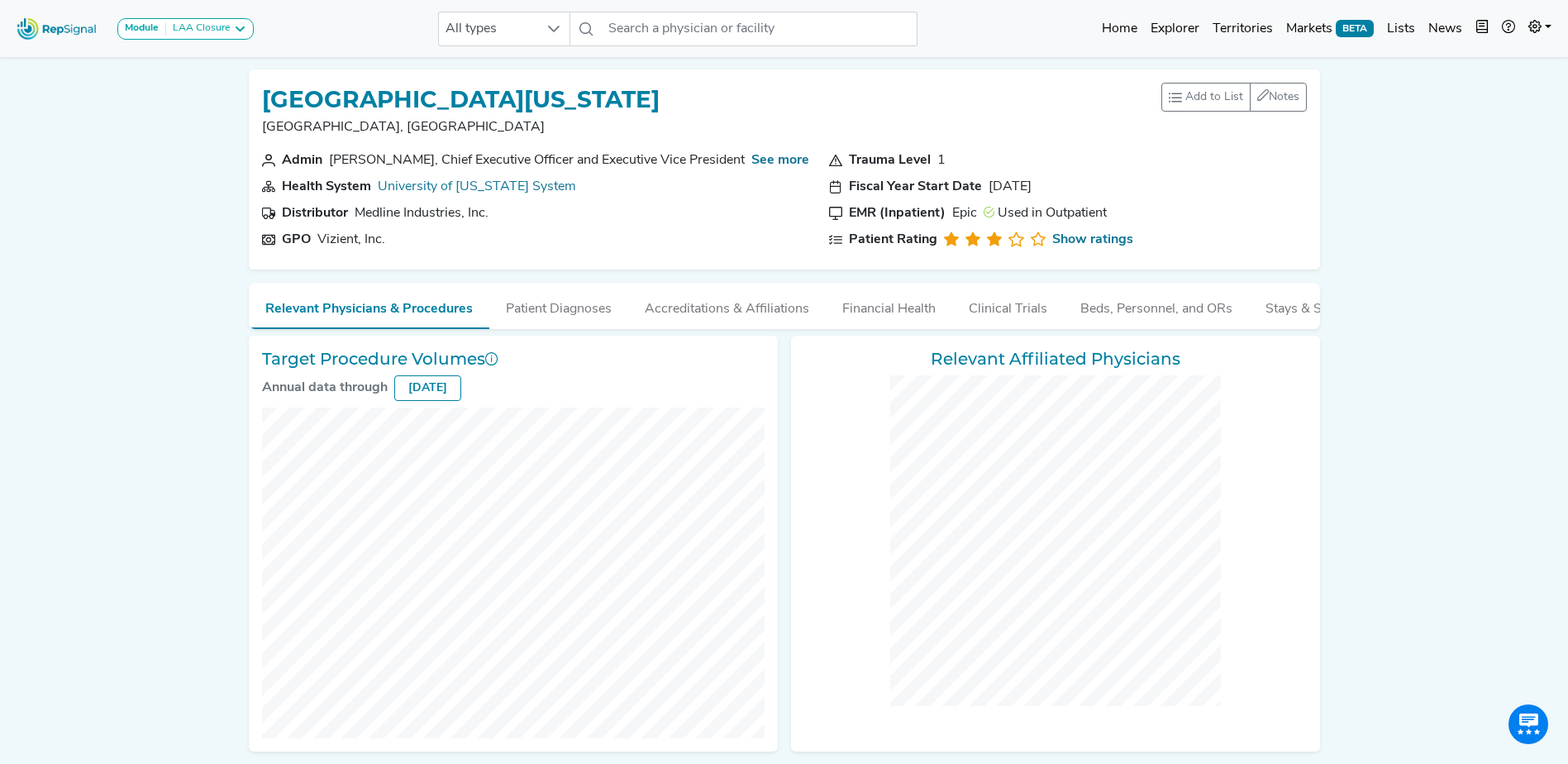
checkbox input "false"
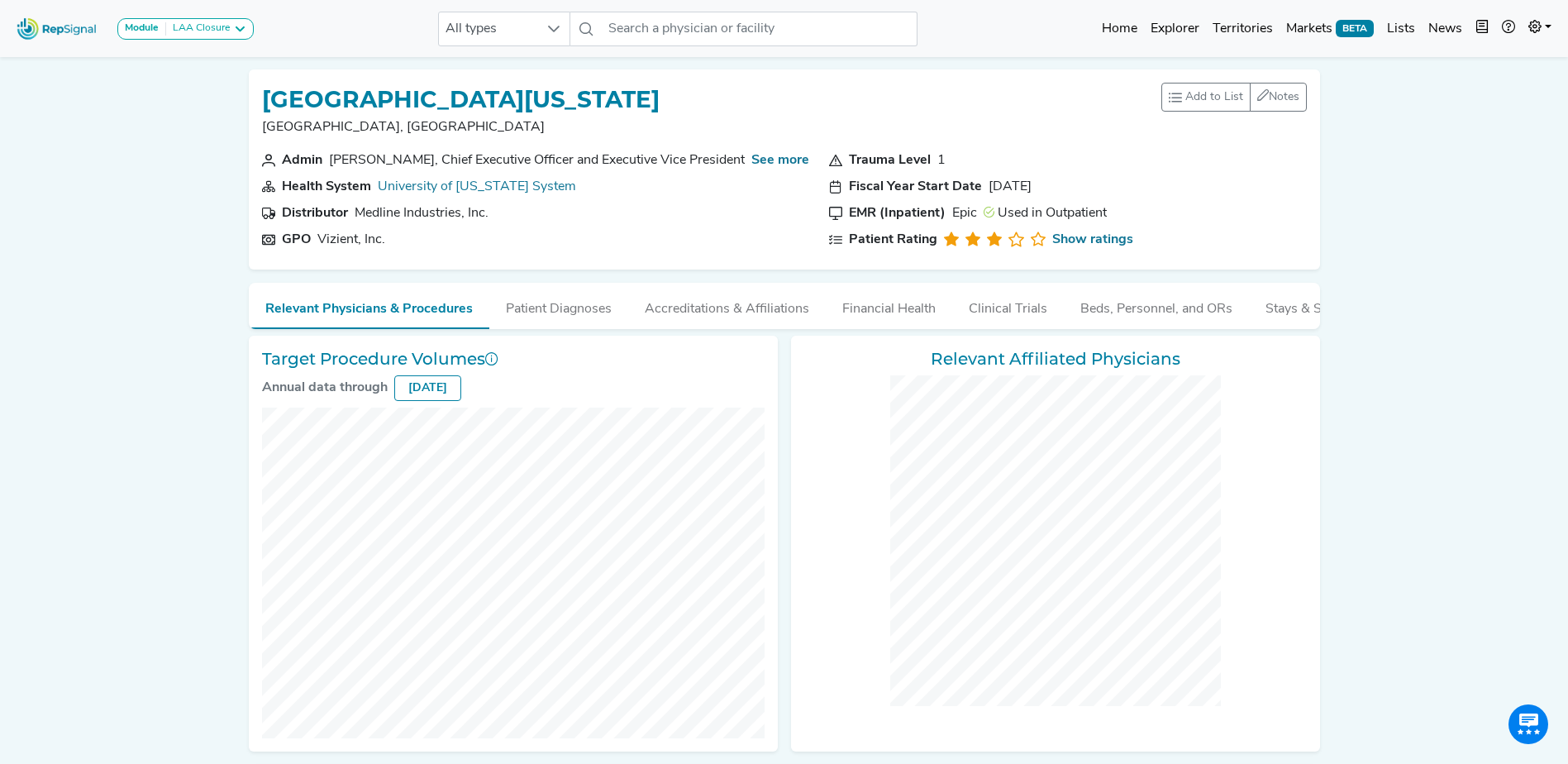
checkbox input "false"
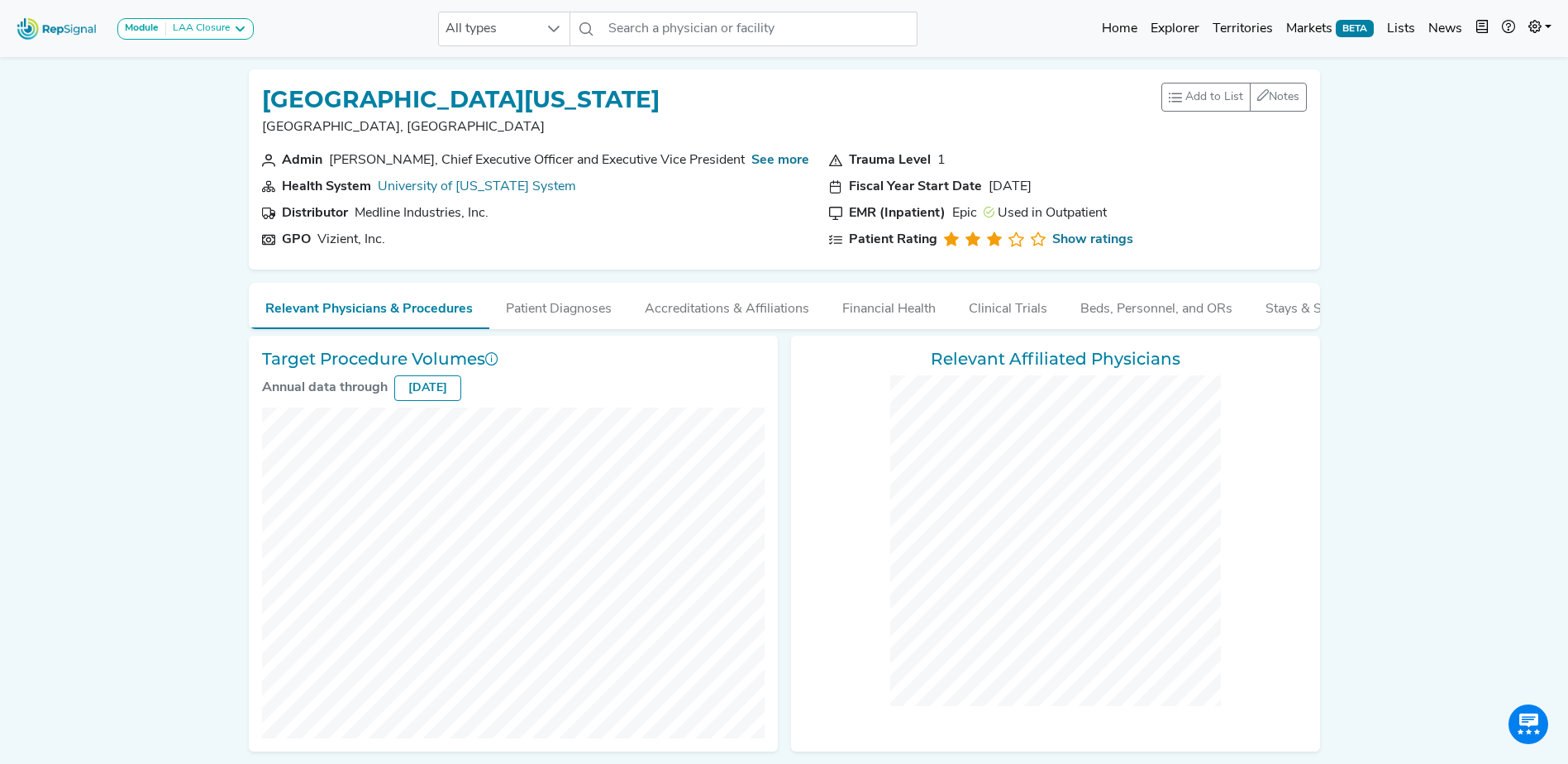
checkbox input "false"
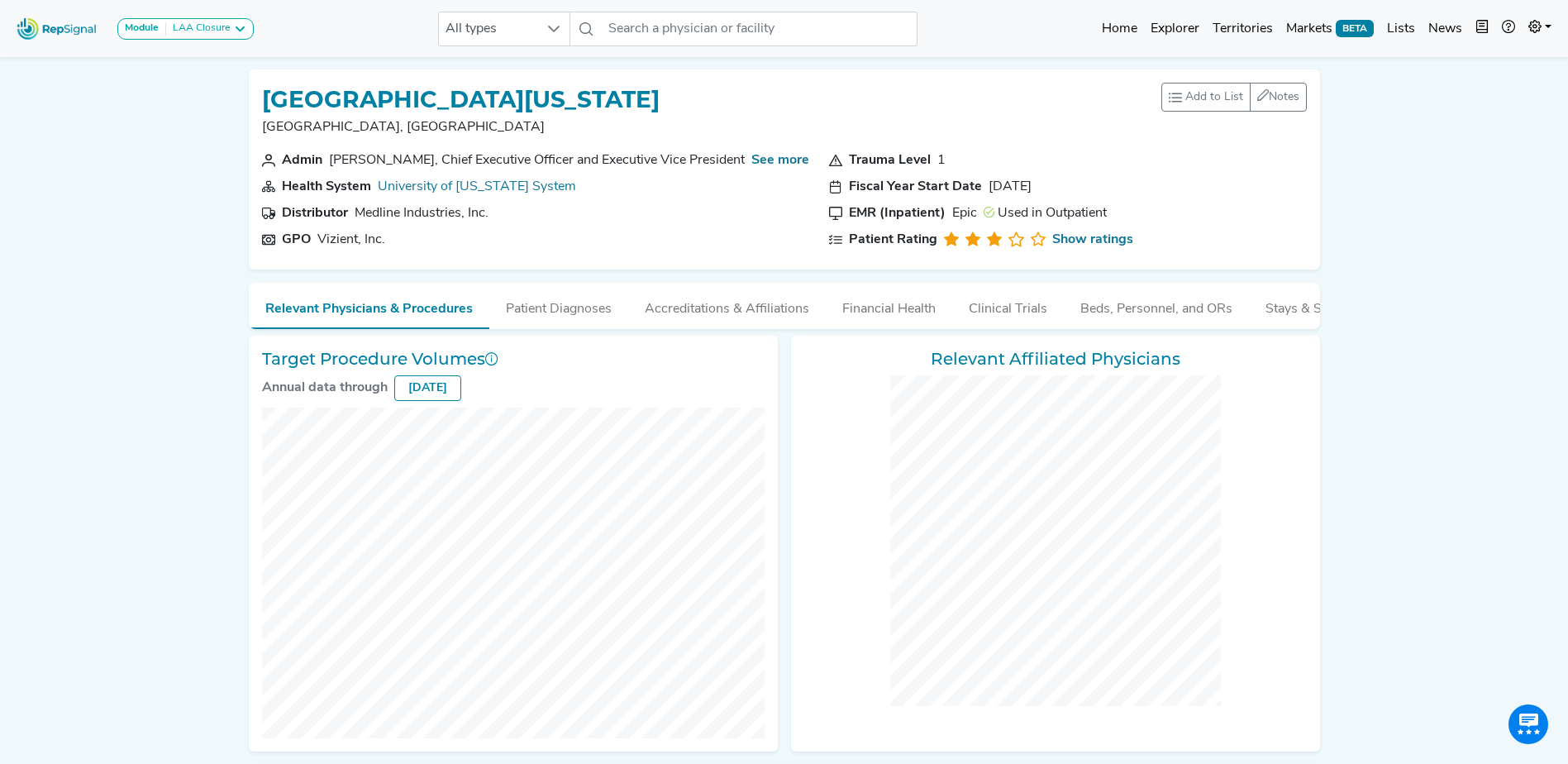
checkbox input "false"
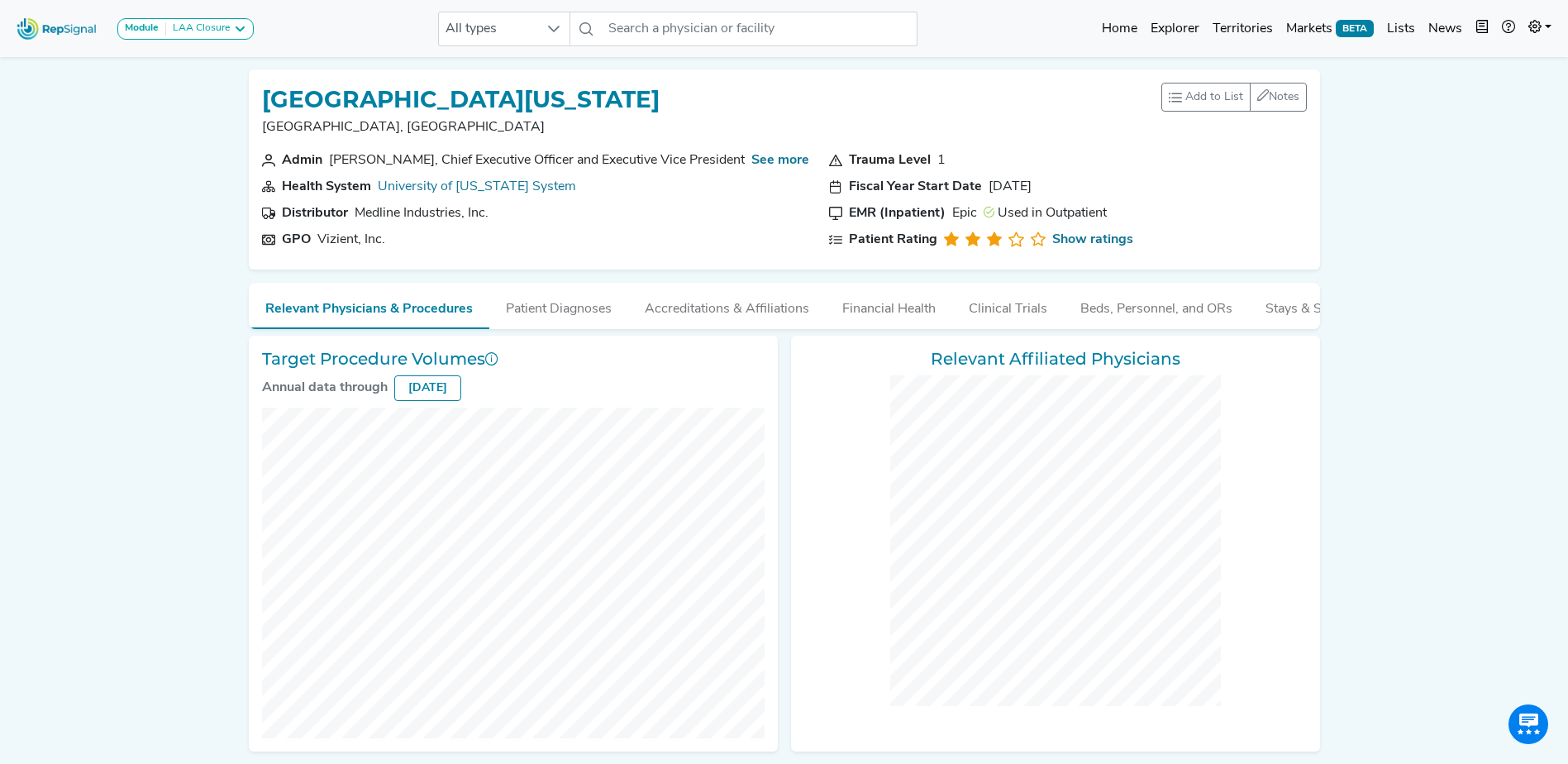
checkbox input "false"
